Goal: Task Accomplishment & Management: Manage account settings

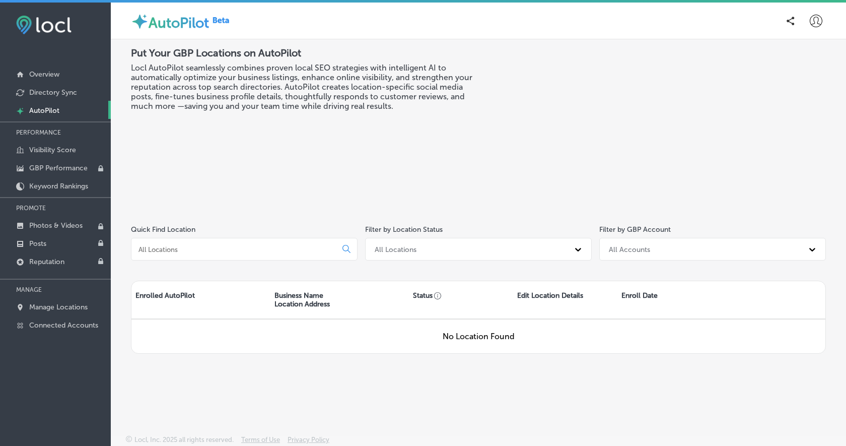
click at [52, 109] on p "AutoPilot" at bounding box center [44, 110] width 30 height 9
click at [524, 252] on div "All Locations" at bounding box center [468, 249] width 199 height 17
click at [404, 272] on div "All Locations" at bounding box center [478, 274] width 227 height 17
click at [762, 249] on div "All Accounts" at bounding box center [703, 249] width 199 height 17
click at [444, 195] on div "Put Your GBP Locations on AutoPilot Locl AutoPilot seamlessly combines proven l…" at bounding box center [304, 126] width 347 height 158
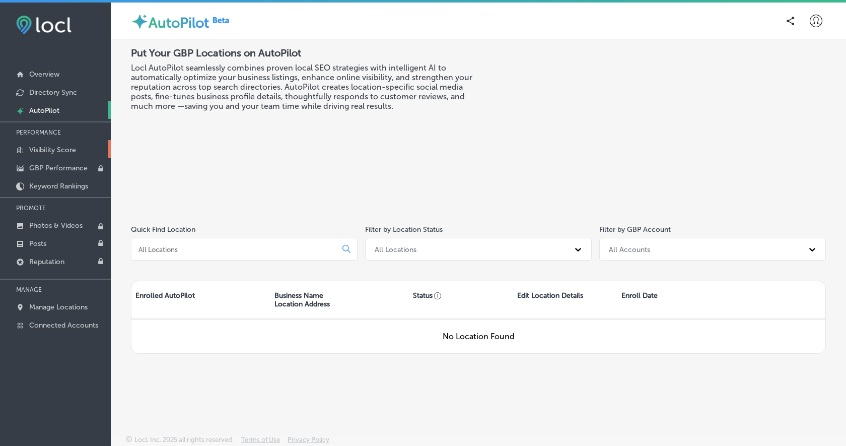
click at [67, 145] on p "Visibility Score" at bounding box center [52, 149] width 47 height 9
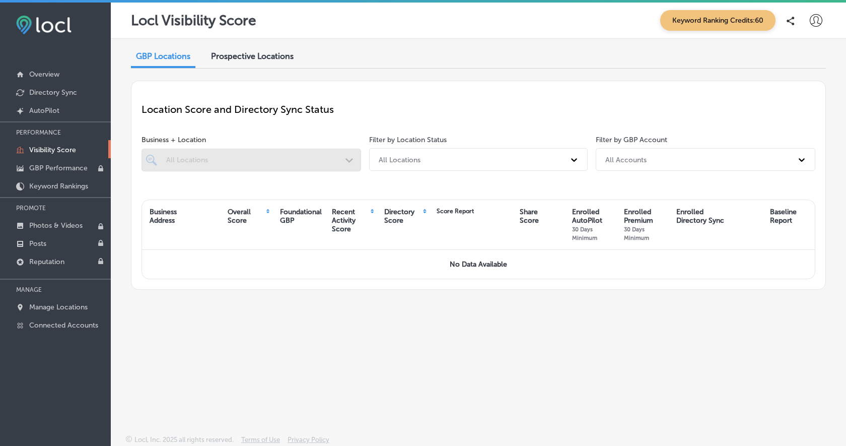
click at [270, 61] on div "Prospective Locations" at bounding box center [252, 57] width 98 height 22
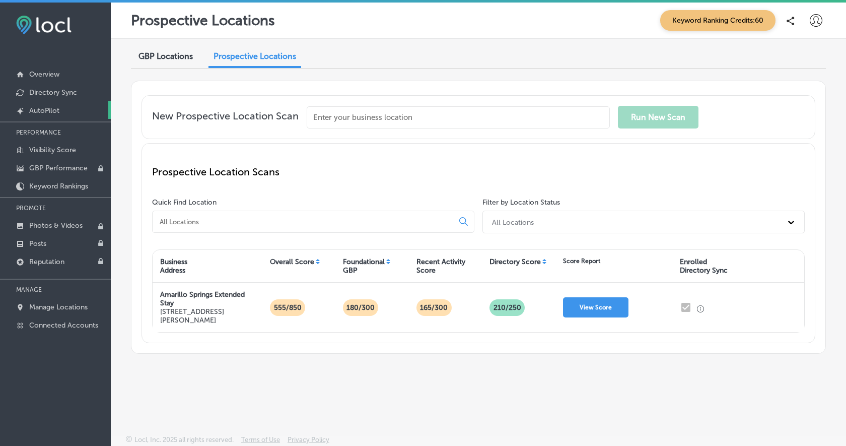
click at [57, 112] on p "AutoPilot" at bounding box center [44, 110] width 30 height 9
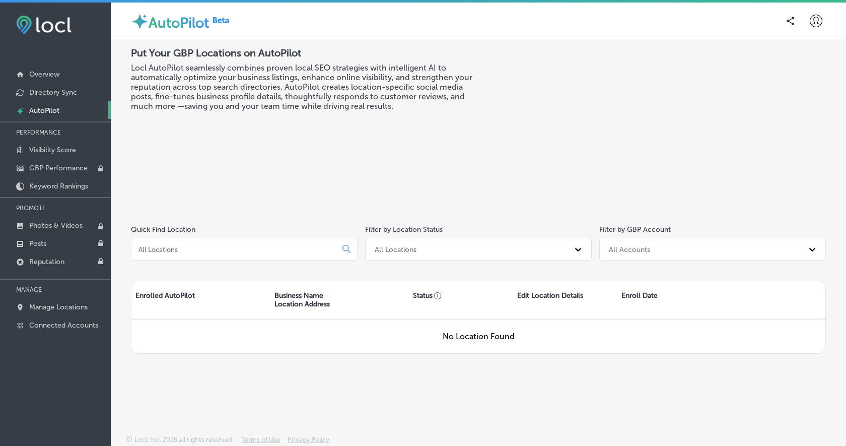
scroll to position [3, 0]
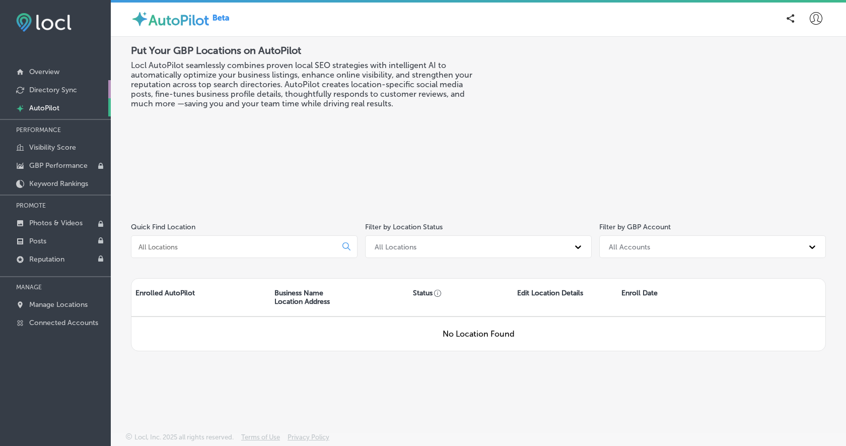
click at [61, 89] on p "Directory Sync" at bounding box center [53, 90] width 48 height 9
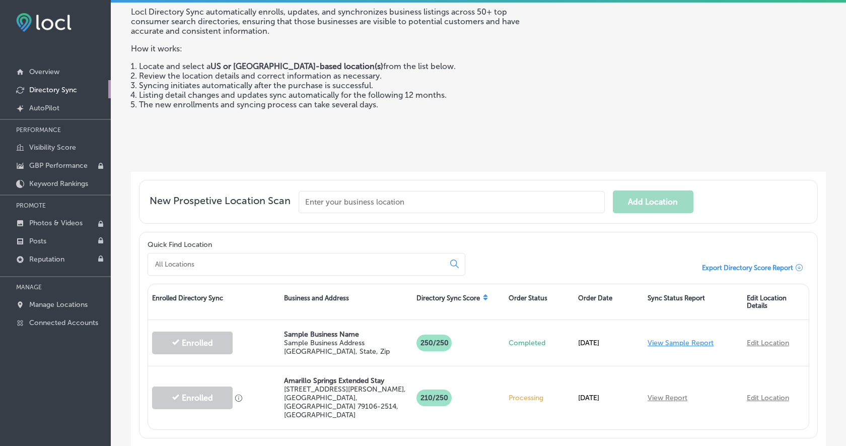
scroll to position [58, 0]
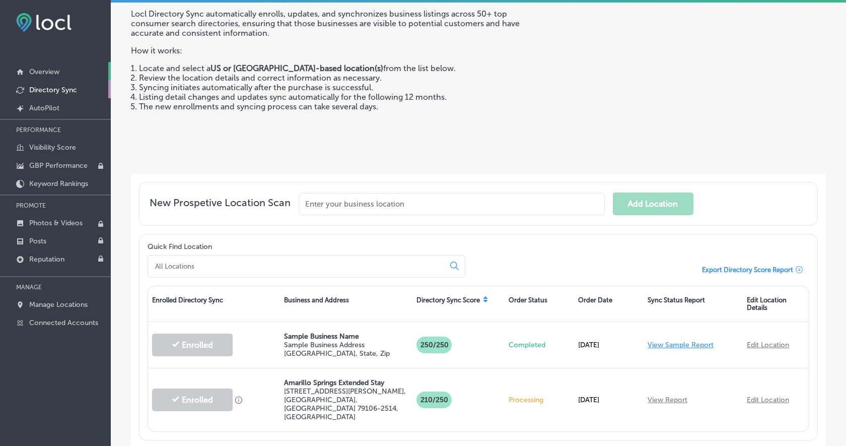
click at [51, 69] on p "Overview" at bounding box center [44, 71] width 30 height 9
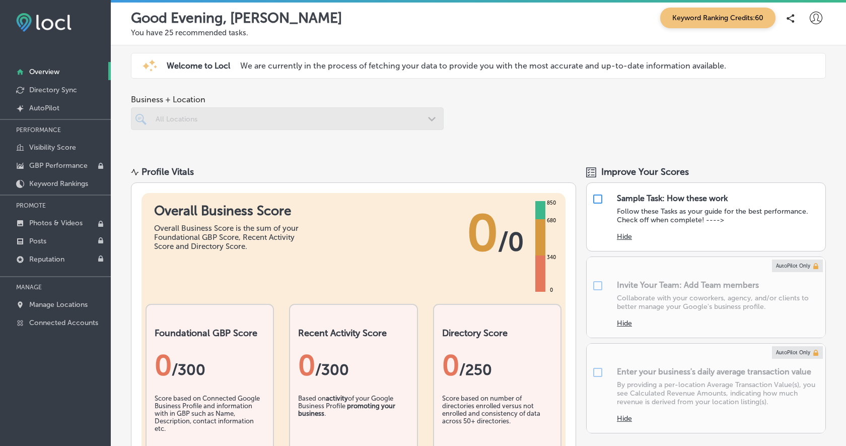
click at [416, 116] on div at bounding box center [287, 118] width 313 height 23
click at [58, 319] on p "Connected Accounts" at bounding box center [63, 322] width 69 height 9
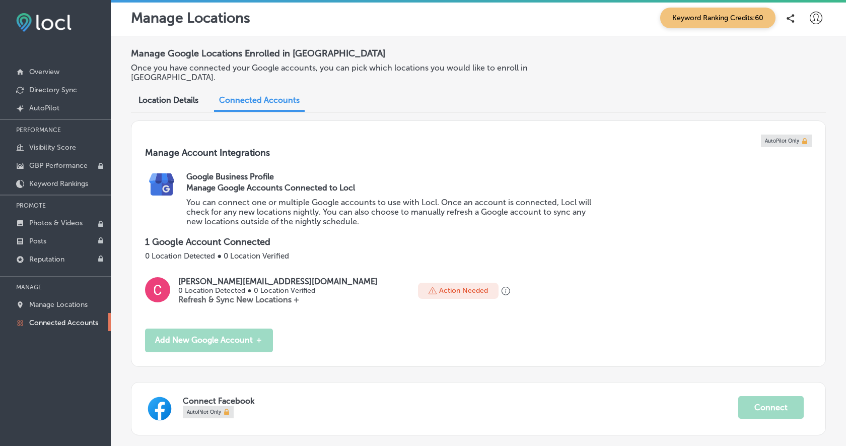
click at [838, 207] on div "Manage Google Locations Enrolled in [GEOGRAPHIC_DATA] Once you have connected y…" at bounding box center [478, 281] width 735 height 490
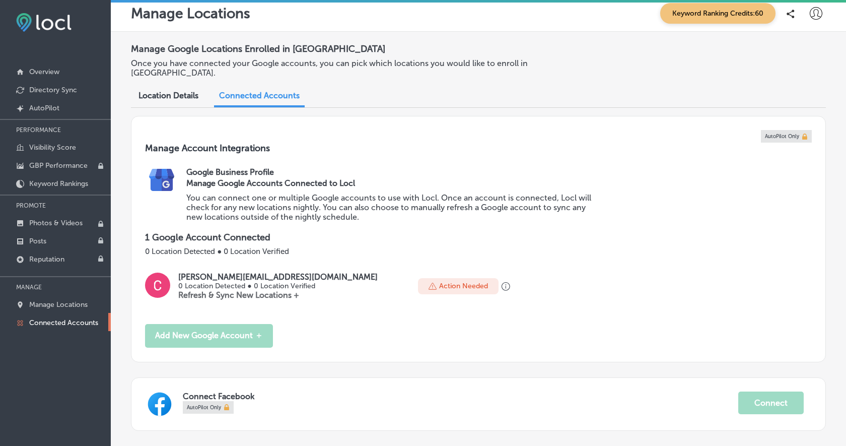
scroll to position [2, 0]
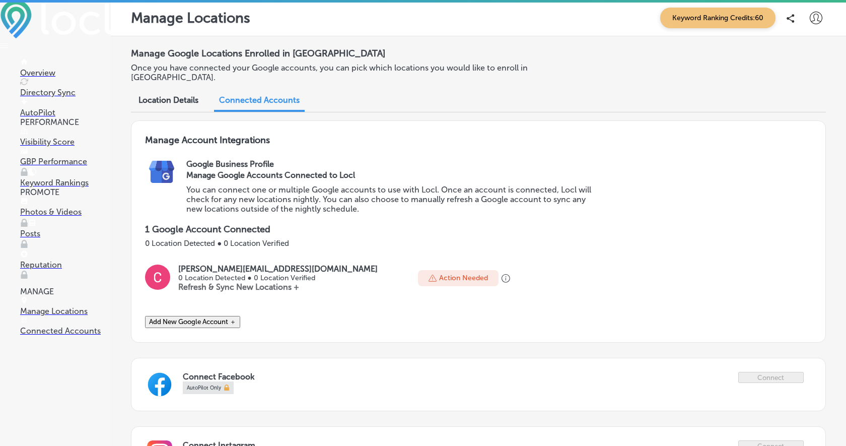
click at [813, 17] on icon at bounding box center [815, 18] width 13 height 13
click at [794, 111] on p "Log Out" at bounding box center [794, 108] width 30 height 12
